Goal: Contribute content

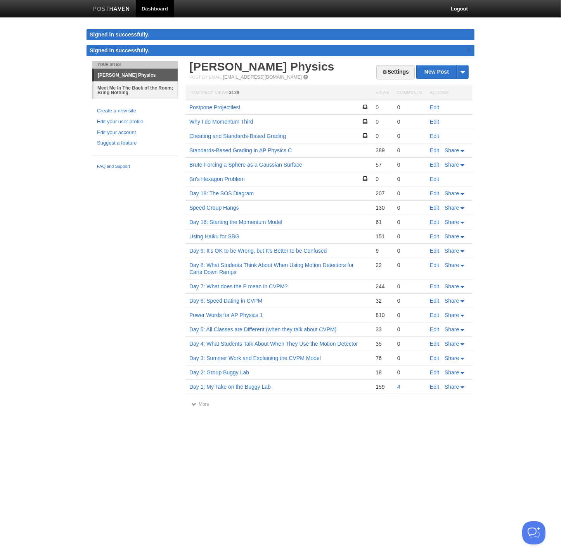
click at [135, 94] on link "Meet Me In The Back of the Room; Bring Nothing" at bounding box center [135, 89] width 84 height 17
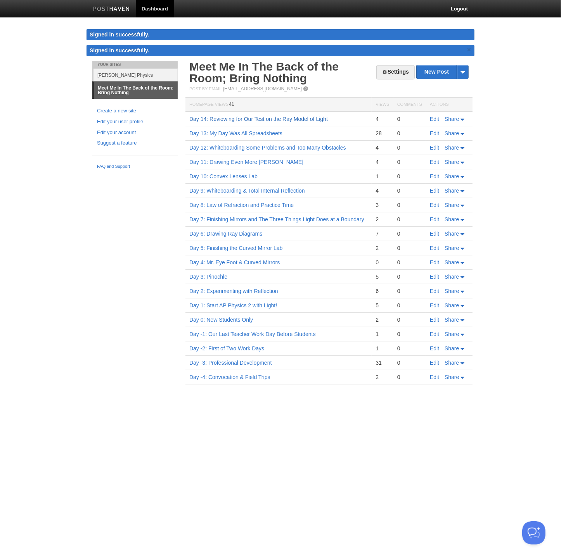
click at [278, 117] on link "Day 14: Reviewing for Our Test on the Ray Model of Light" at bounding box center [258, 119] width 138 height 6
click at [427, 71] on link "New Post" at bounding box center [442, 72] width 52 height 14
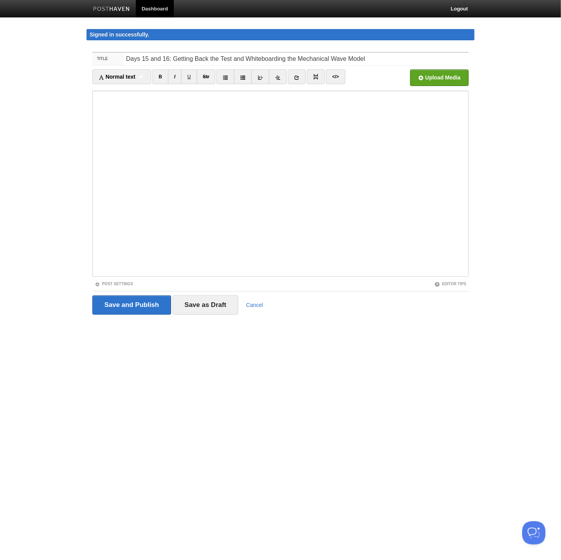
type input "Days 15 and 16: Getting Back the Test and Whiteboarding the Mechanical Wave Mod…"
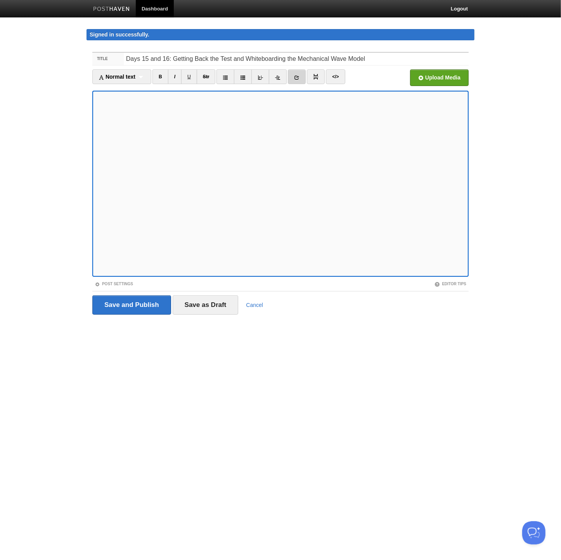
click at [299, 75] on link at bounding box center [297, 76] width 18 height 15
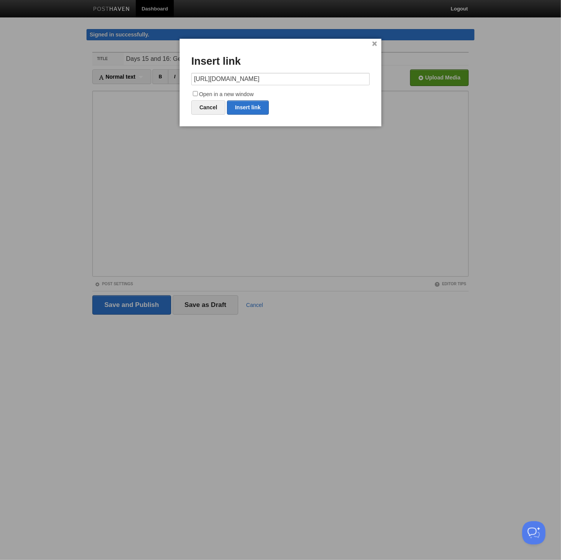
drag, startPoint x: 305, startPoint y: 79, endPoint x: 352, endPoint y: 79, distance: 47.7
click at [352, 79] on input "[URL][DOMAIN_NAME]" at bounding box center [280, 79] width 178 height 12
type input "[URL][DOMAIN_NAME]"
click at [197, 92] on input "Open in a new window" at bounding box center [195, 93] width 5 height 5
checkbox input "true"
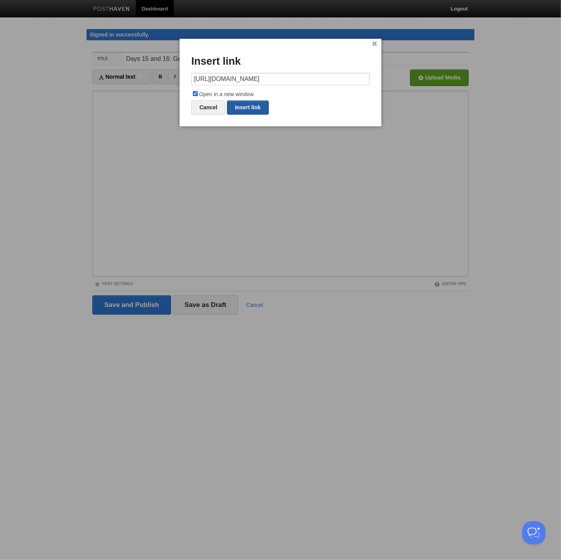
click at [247, 107] on link "Insert link" at bounding box center [248, 107] width 42 height 14
type input "https://"
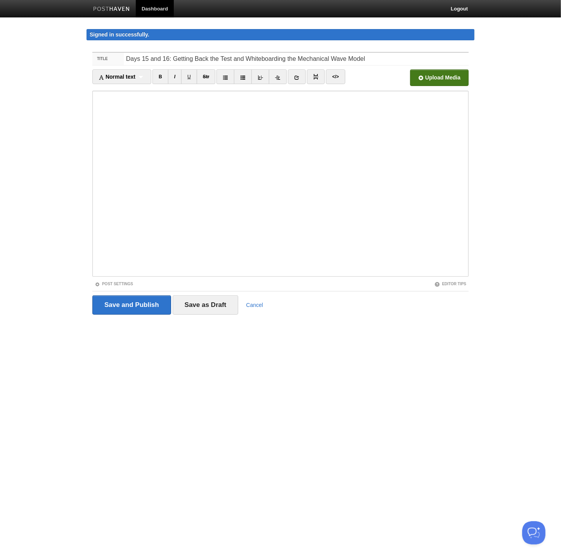
click at [450, 80] on input "file" at bounding box center [205, 80] width 587 height 40
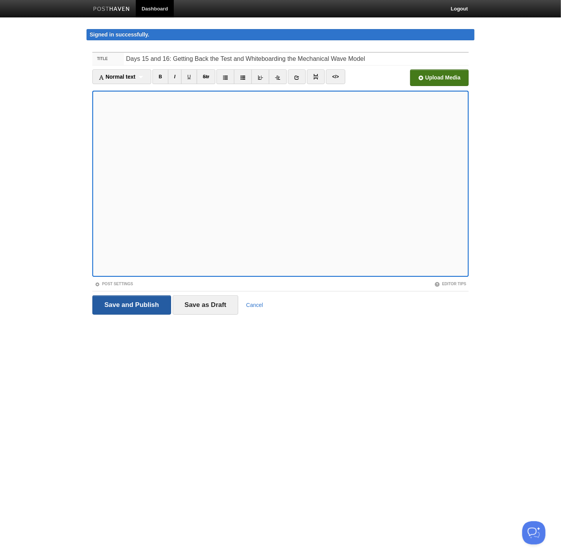
click at [143, 301] on input "Save and Publish" at bounding box center [131, 304] width 79 height 19
